Goal: Transaction & Acquisition: Purchase product/service

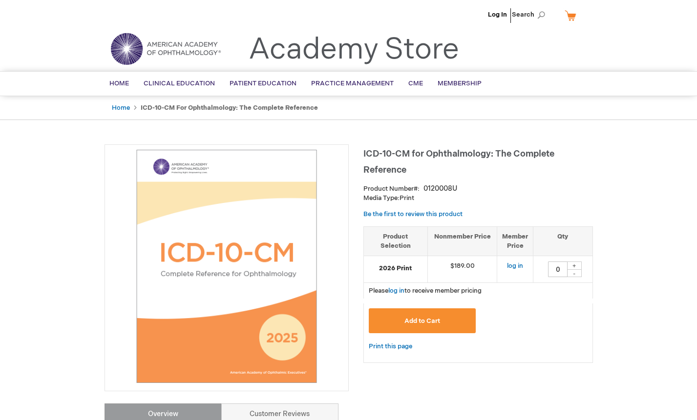
click at [577, 268] on div "+" at bounding box center [574, 266] width 15 height 8
type input "1"
click at [415, 325] on span "Add to Cart" at bounding box center [422, 321] width 36 height 8
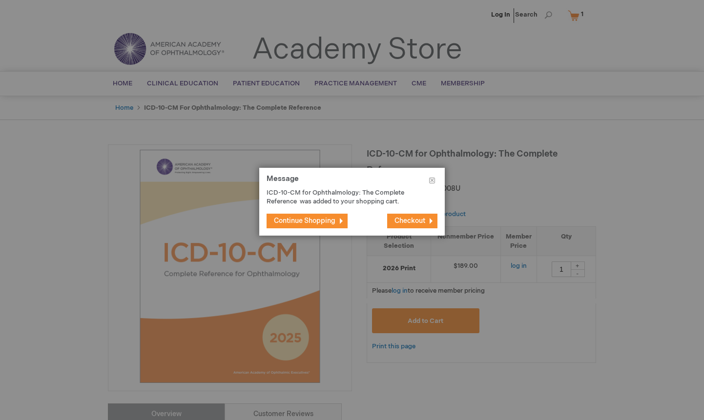
click at [400, 221] on span "Checkout" at bounding box center [409, 221] width 31 height 8
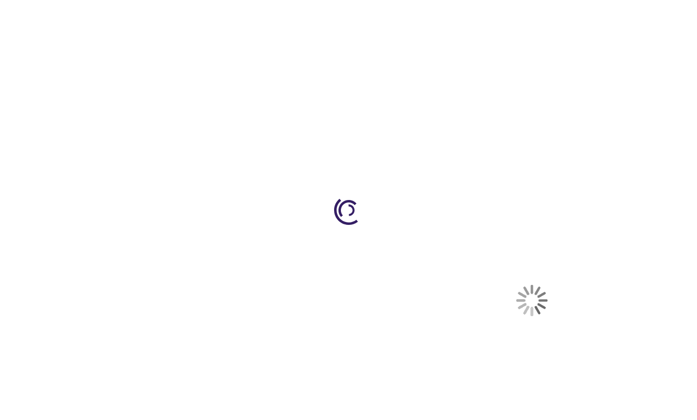
select select "US"
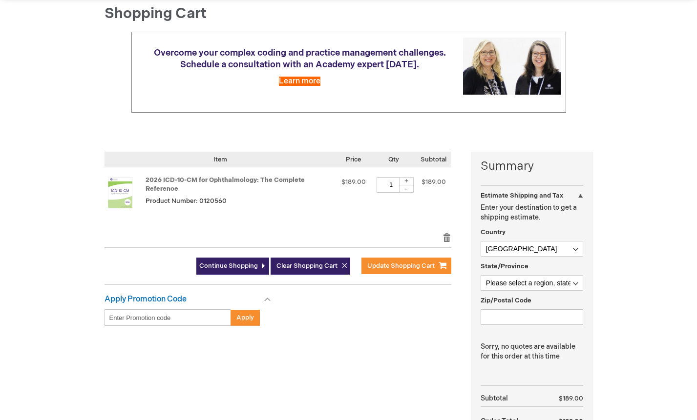
scroll to position [146, 0]
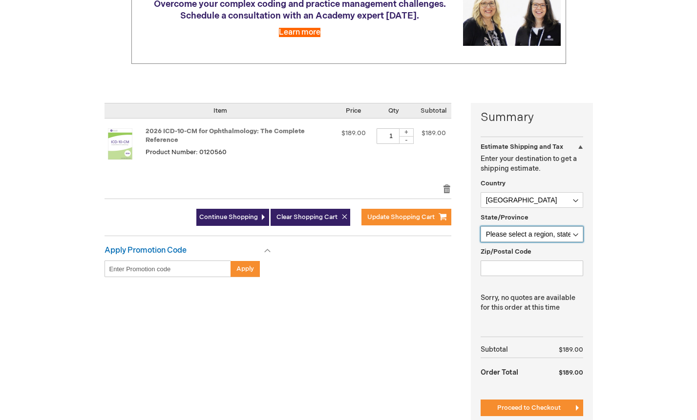
click at [543, 232] on select "Please select a region, state or province. Alabama Alaska American Samoa Arizon…" at bounding box center [531, 235] width 103 height 16
select select "32"
click at [480, 227] on select "Please select a region, state or province. Alabama Alaska American Samoa Arizon…" at bounding box center [531, 235] width 103 height 16
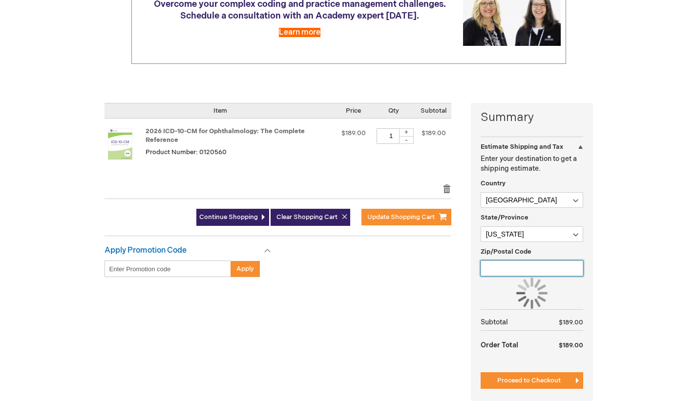
click at [505, 269] on input "Zip/Postal Code" at bounding box center [531, 269] width 103 height 16
type input "01331"
click at [634, 253] on div "Log In Search My Cart 1 1 items CLOSE RECENTLY ADDED ITEM(S) Close Recently add…" at bounding box center [348, 227] width 697 height 746
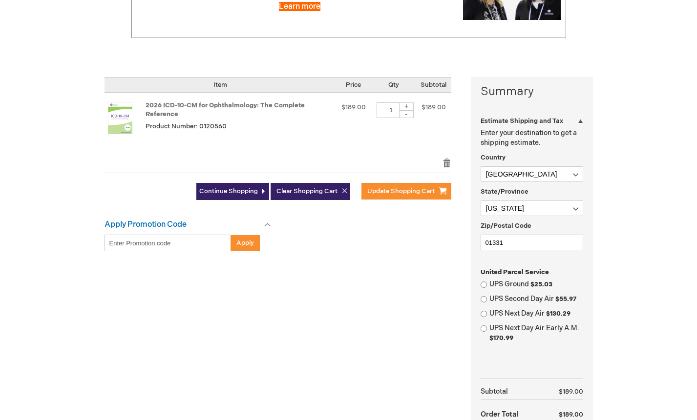
scroll to position [195, 0]
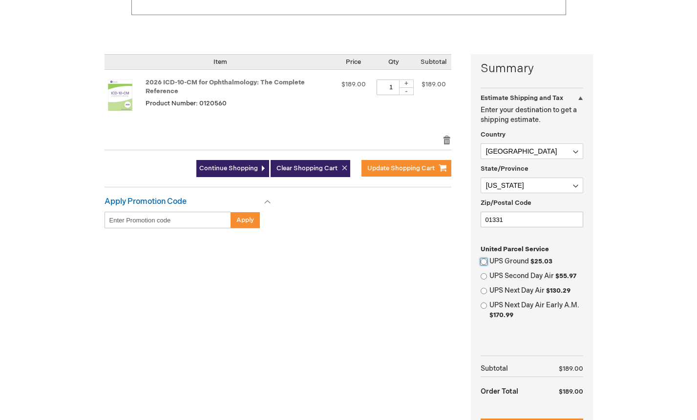
click at [483, 262] on input "UPS Ground $25.03" at bounding box center [483, 262] width 6 height 6
radio input "true"
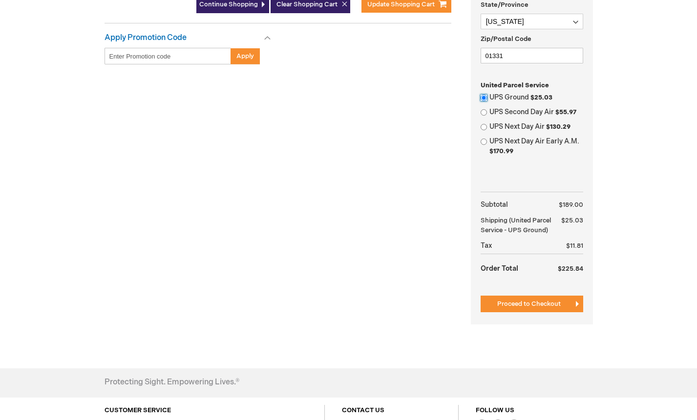
scroll to position [391, 0]
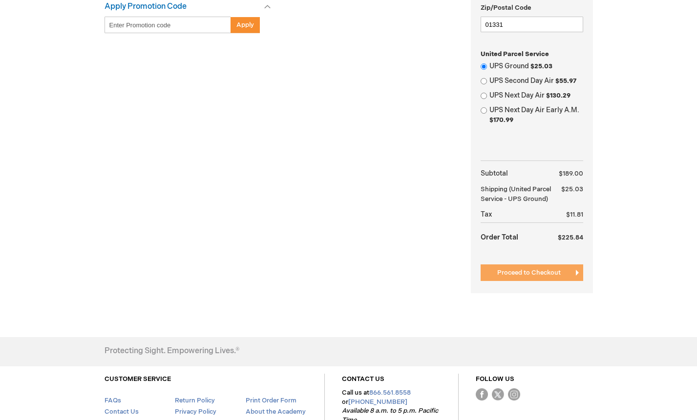
click at [543, 277] on button "Proceed to Checkout" at bounding box center [531, 273] width 103 height 17
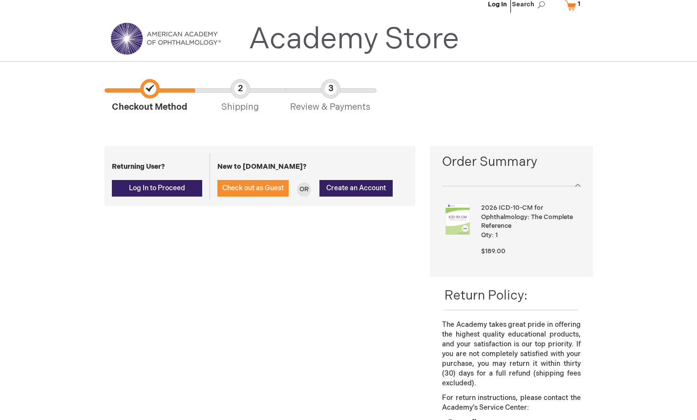
scroll to position [10, 0]
click at [150, 189] on span "Log In to Proceed" at bounding box center [157, 189] width 56 height 8
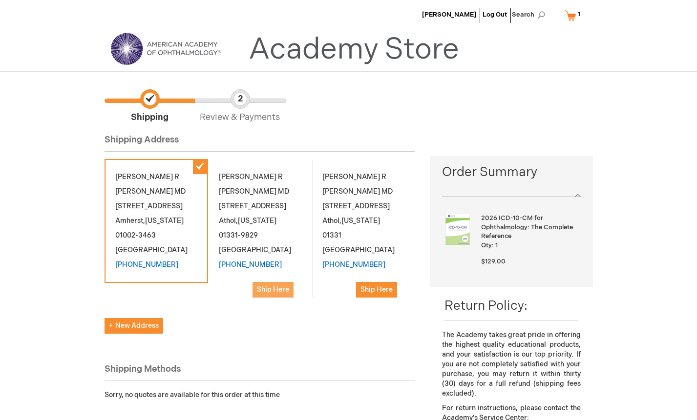
click at [276, 286] on span "Ship Here" at bounding box center [273, 290] width 32 height 8
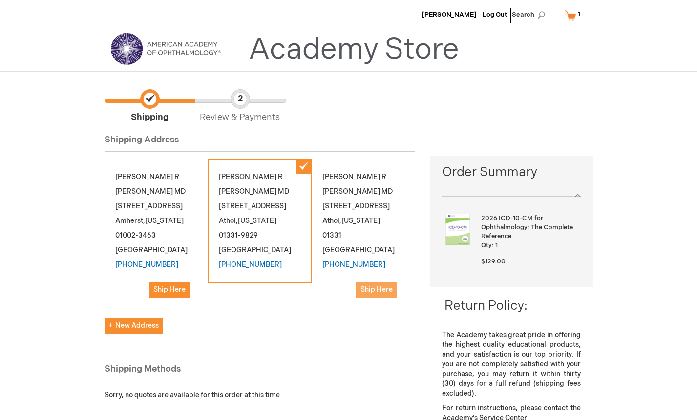
click at [374, 286] on span "Ship Here" at bounding box center [376, 290] width 32 height 8
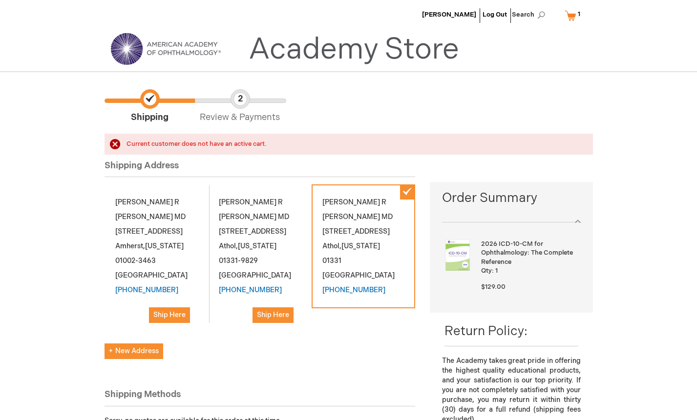
click at [512, 272] on div "Qty 1" at bounding box center [529, 273] width 97 height 13
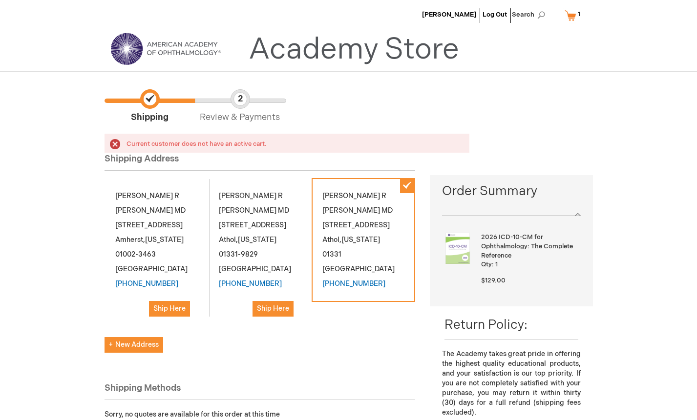
click at [512, 271] on div "2026 ICD-10-CM for Ophthalmology: The Complete Reference Qty 1 $129.00" at bounding box center [530, 259] width 99 height 52
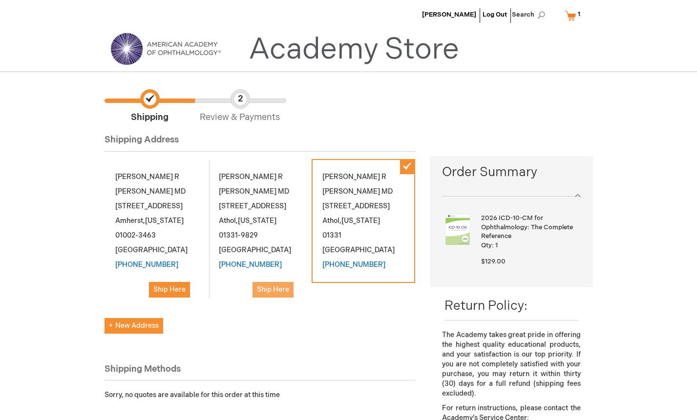
click at [278, 283] on button "Ship Here" at bounding box center [272, 290] width 41 height 16
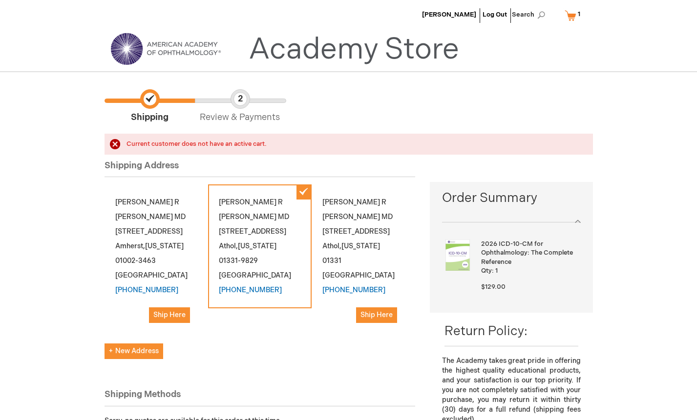
click at [573, 16] on link "My Cart 1 1 items" at bounding box center [574, 15] width 24 height 17
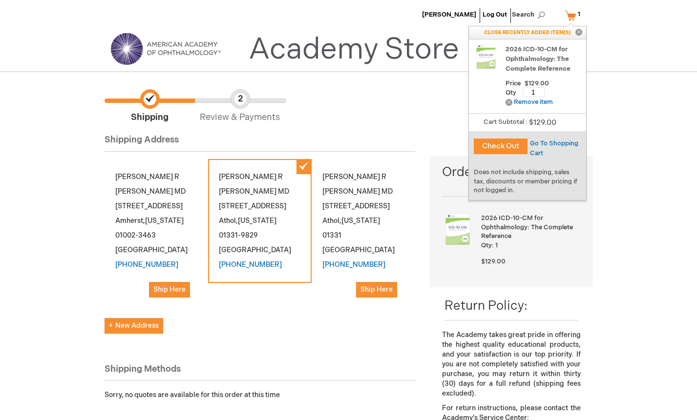
click at [505, 147] on button "Check Out" at bounding box center [501, 147] width 54 height 16
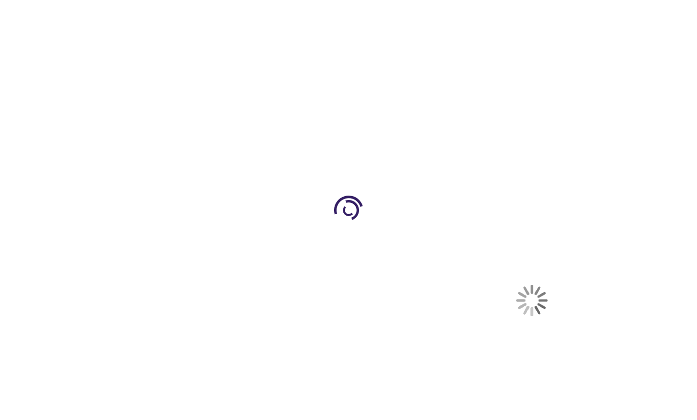
select select "US"
select select "32"
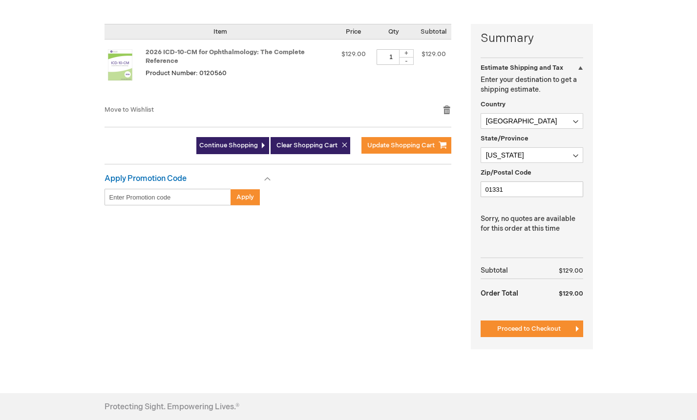
scroll to position [244, 0]
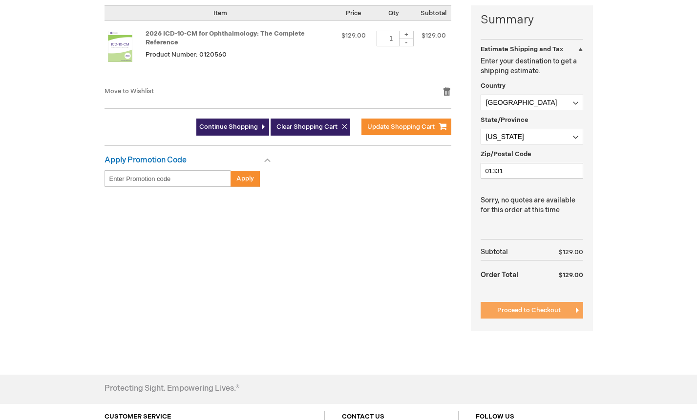
click at [524, 314] on span "Proceed to Checkout" at bounding box center [528, 311] width 63 height 8
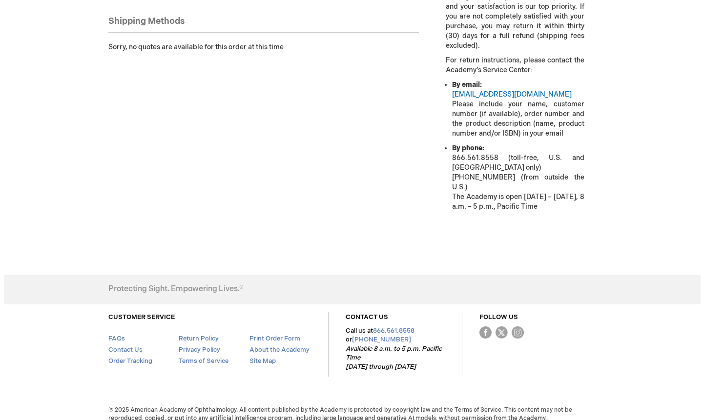
scroll to position [104, 0]
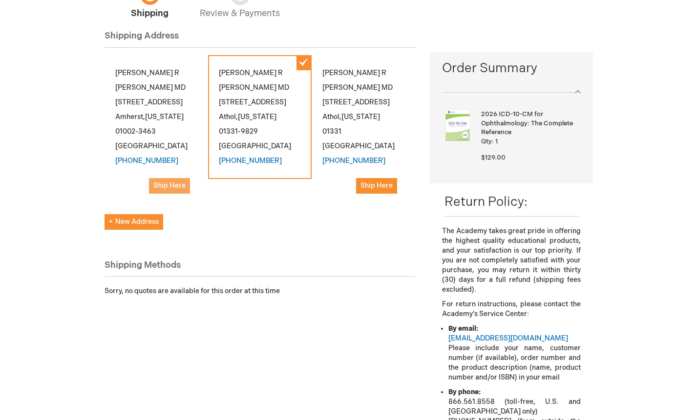
click at [163, 182] on span "Ship Here" at bounding box center [169, 186] width 32 height 8
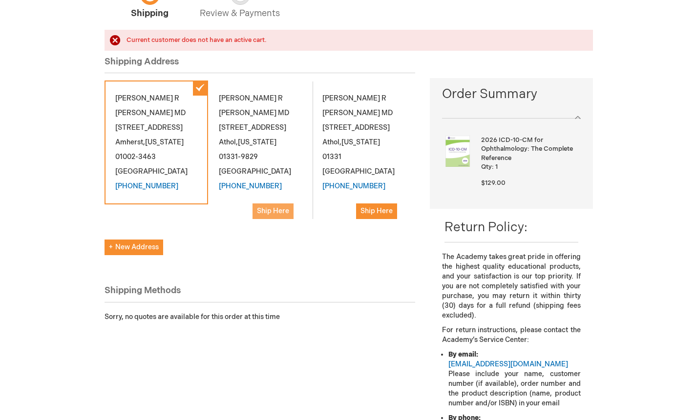
click at [271, 207] on span "Ship Here" at bounding box center [273, 211] width 32 height 8
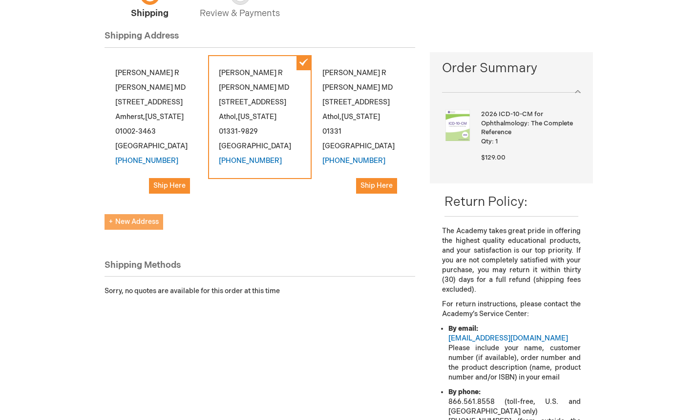
click at [143, 218] on span "New Address" at bounding box center [134, 222] width 50 height 8
select select "US"
select select "32"
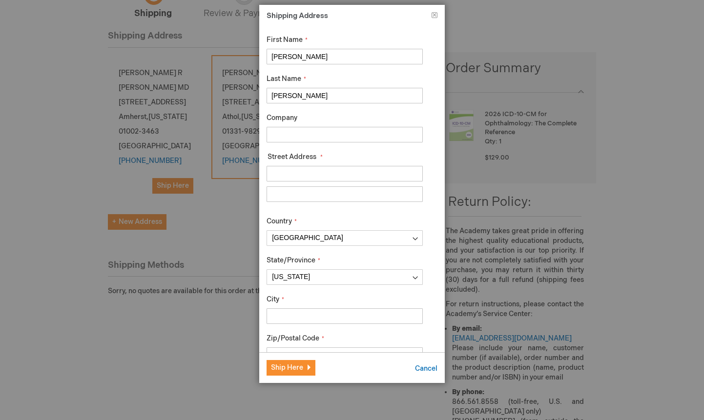
click at [297, 96] on input "Alfred" at bounding box center [345, 96] width 156 height 16
click at [281, 132] on input "Company" at bounding box center [345, 135] width 156 height 16
type input "The Eye Center"
type input "184 Market Drive"
type input "The Eye Center"
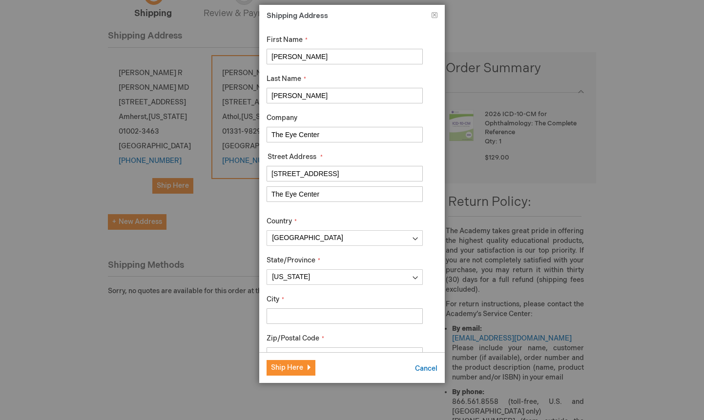
type input "Athol"
type input "9786606823"
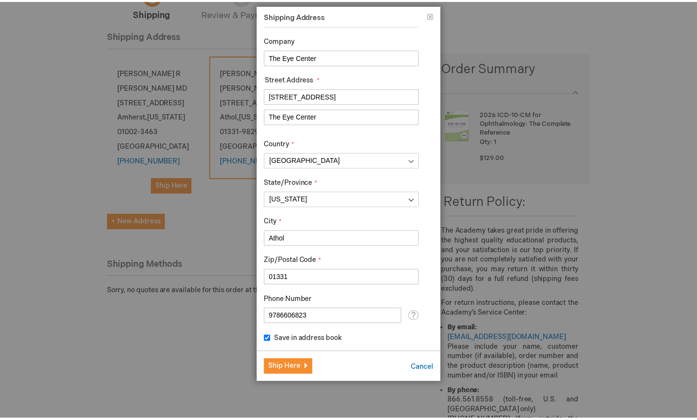
scroll to position [80, 0]
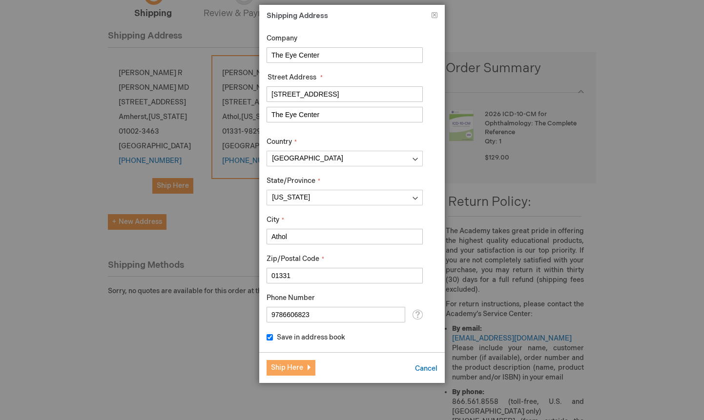
click at [303, 370] on button "Ship Here" at bounding box center [291, 368] width 49 height 16
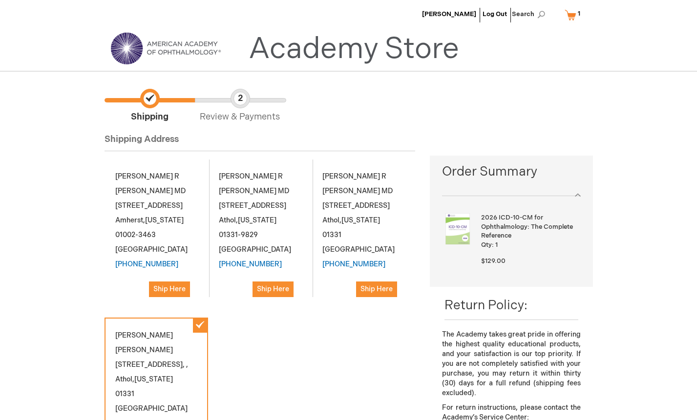
scroll to position [0, 0]
click at [566, 14] on link "My Cart 1 1 items" at bounding box center [574, 15] width 24 height 17
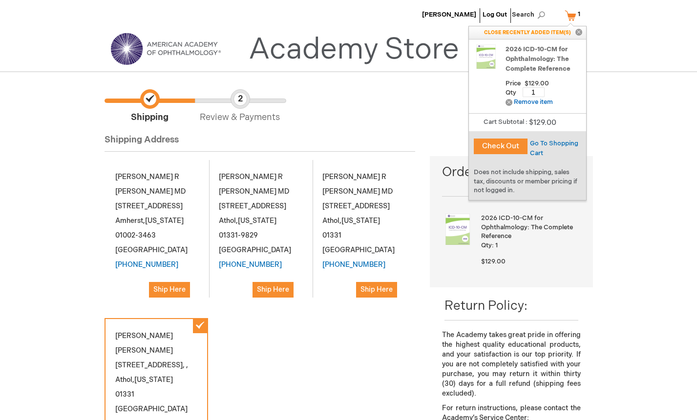
click at [516, 144] on button "Check Out" at bounding box center [501, 147] width 54 height 16
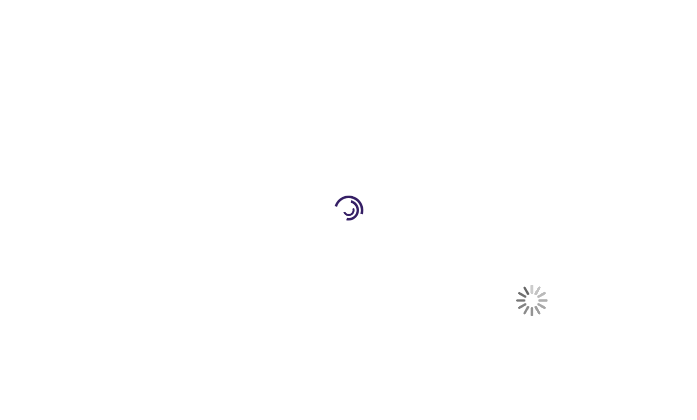
select select "US"
select select "32"
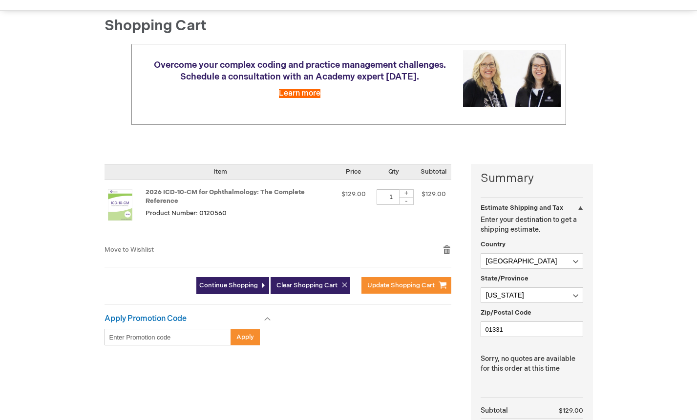
scroll to position [98, 0]
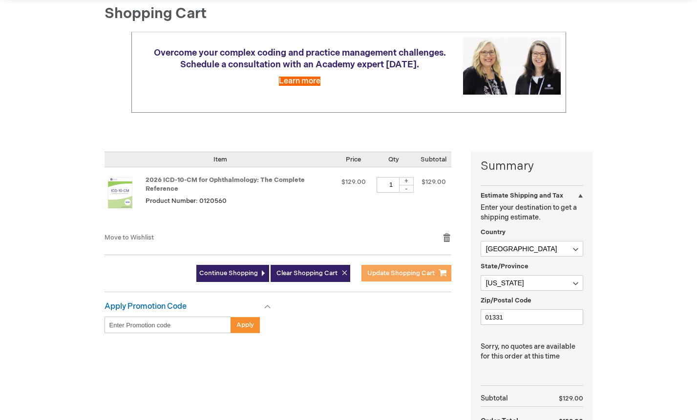
click at [408, 276] on span "Update Shopping Cart" at bounding box center [400, 273] width 67 height 8
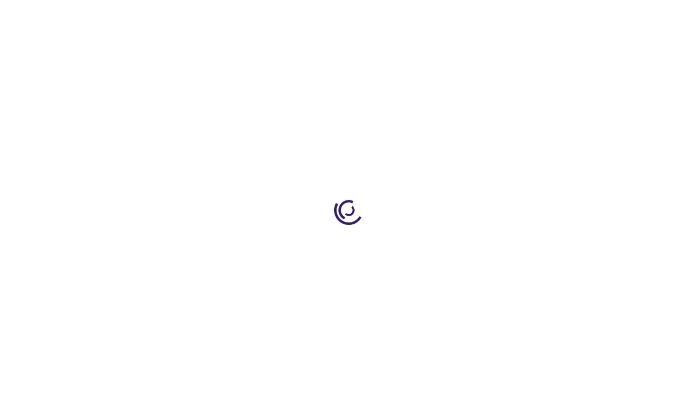
select select "US"
select select "32"
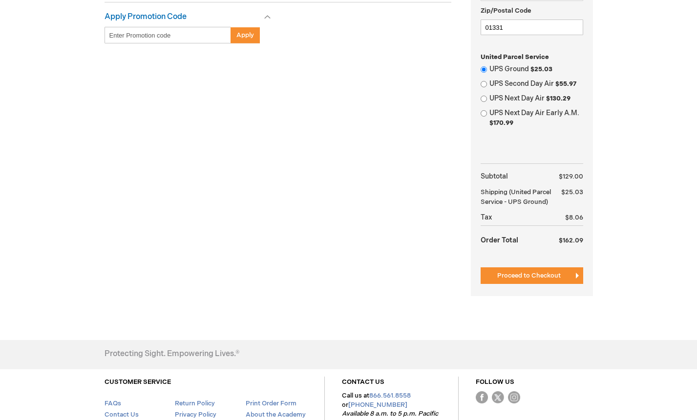
scroll to position [391, 0]
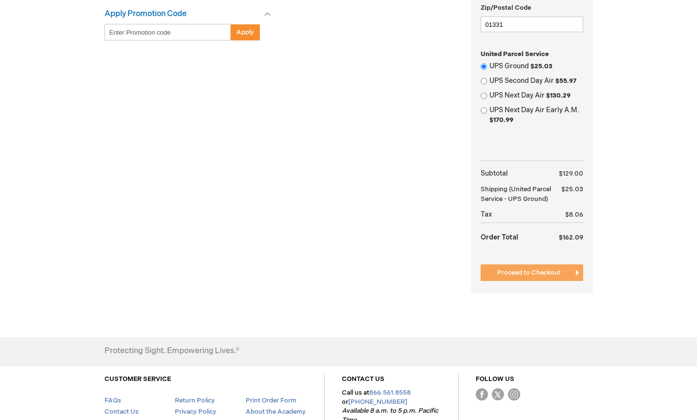
click at [533, 275] on span "Proceed to Checkout" at bounding box center [528, 273] width 63 height 8
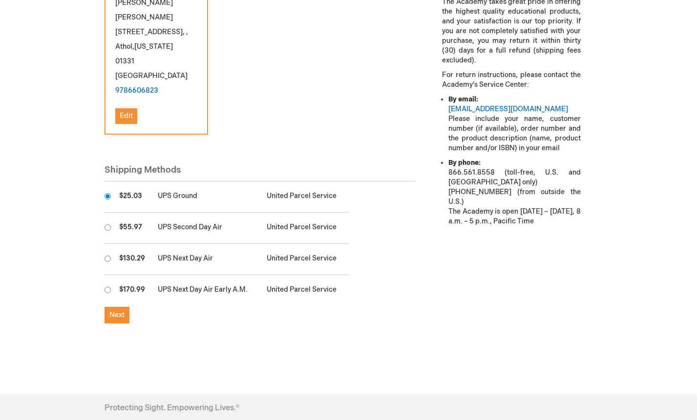
scroll to position [391, 0]
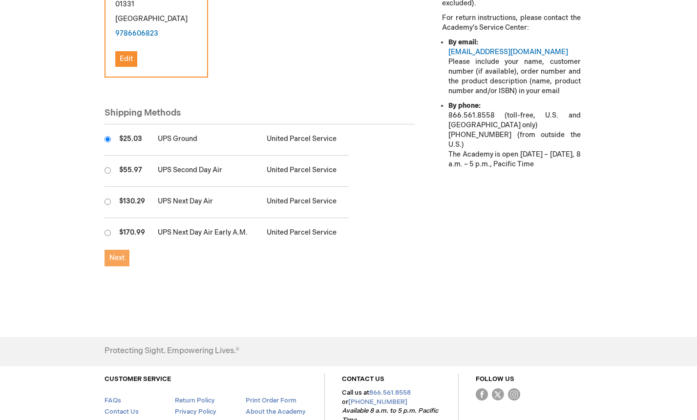
click at [119, 254] on span "Next" at bounding box center [116, 258] width 15 height 8
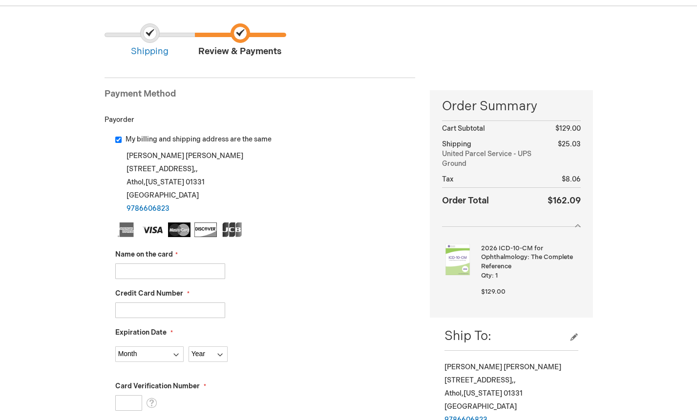
scroll to position [98, 0]
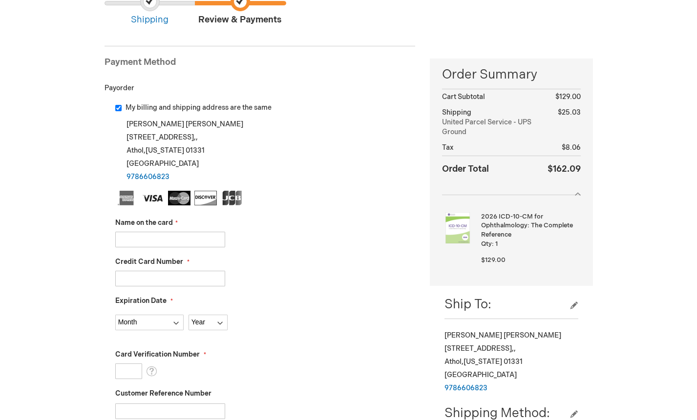
click at [187, 239] on input "Name on the card" at bounding box center [170, 240] width 110 height 16
type input "Tracy Kenniff"
type input "4085373003154086"
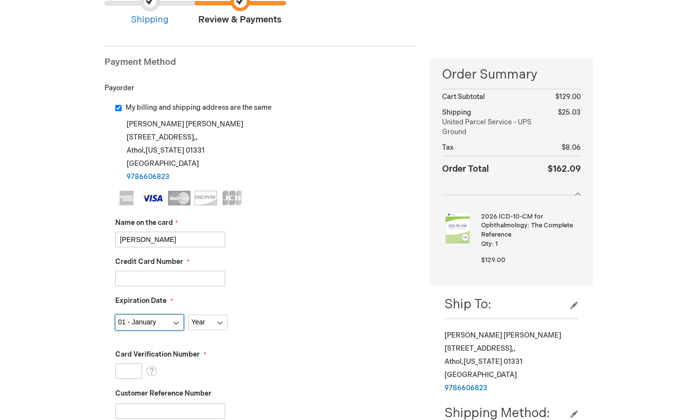
select select "2"
select select "2027"
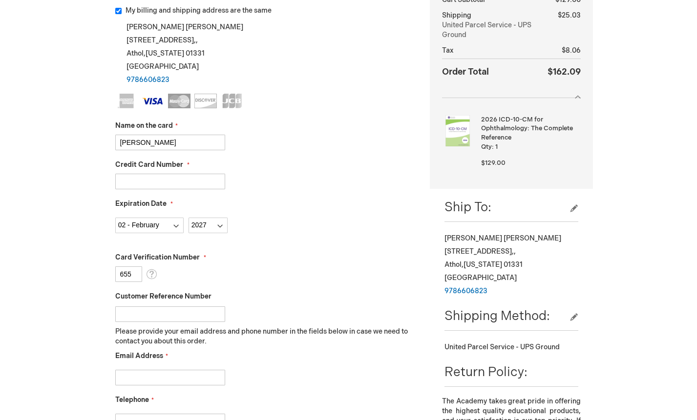
scroll to position [195, 0]
type input "655"
click at [164, 316] on input "Customer Reference Number" at bounding box center [170, 314] width 110 height 16
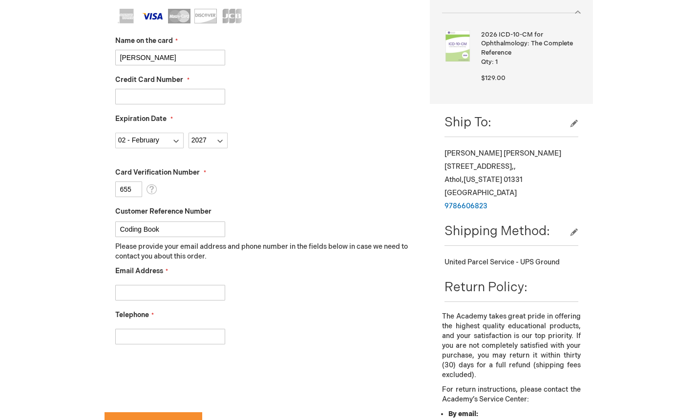
scroll to position [293, 0]
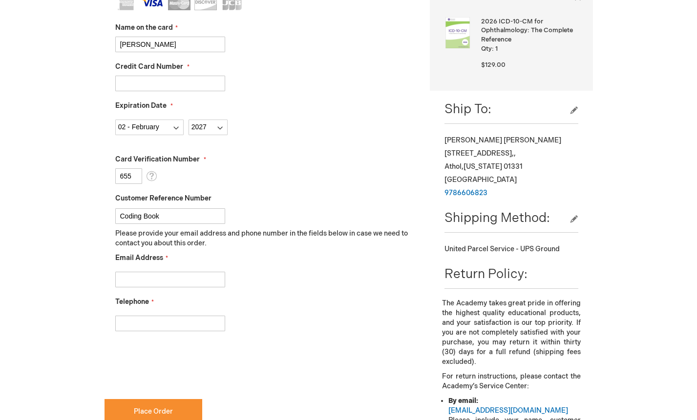
type input "Coding Book"
click at [173, 281] on input "Email Address" at bounding box center [170, 280] width 110 height 16
type input "cely@plan-eye.com"
click at [350, 266] on div "Email Address cely@plan-eye.com" at bounding box center [265, 270] width 300 height 34
click at [176, 325] on input "Telephone" at bounding box center [170, 324] width 110 height 16
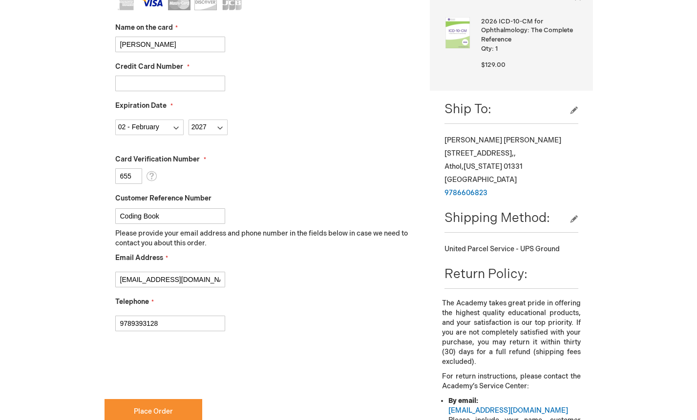
type input "9789393128"
checkbox input "true"
click at [165, 414] on span "Place Order" at bounding box center [153, 412] width 39 height 8
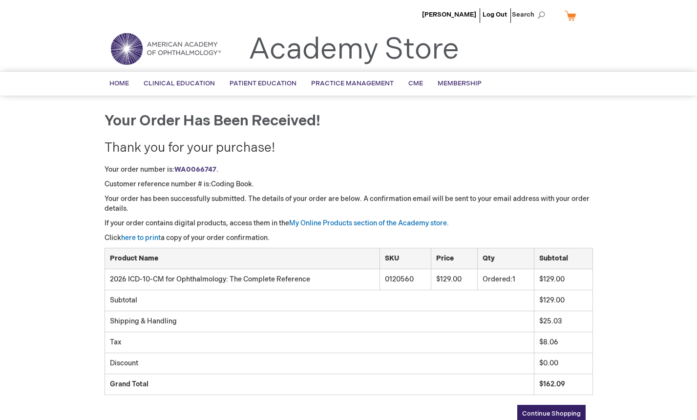
click at [41, 236] on div "[PERSON_NAME] Log Out Search My Cart CLOSE RECENTLY ADDED ITEM(S) Close There a…" at bounding box center [348, 304] width 697 height 609
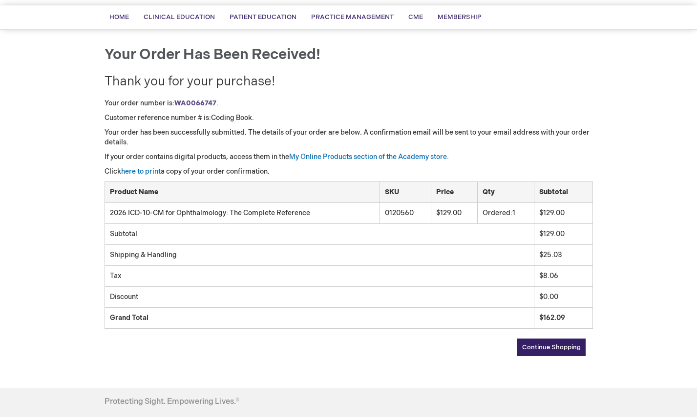
scroll to position [49, 0]
